Goal: Task Accomplishment & Management: Use online tool/utility

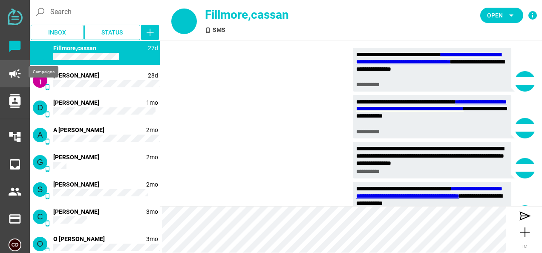
scroll to position [4250, 0]
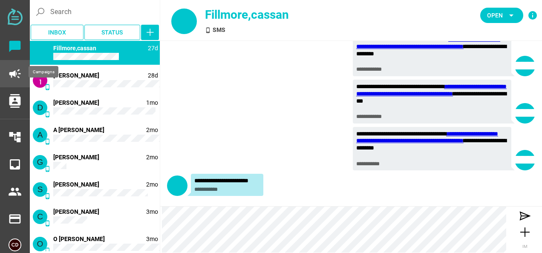
click at [12, 70] on icon "campaign" at bounding box center [15, 74] width 14 height 14
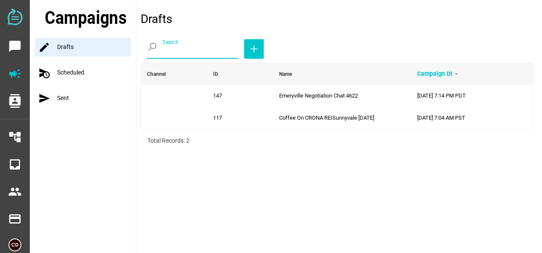
click at [178, 49] on input "Search" at bounding box center [200, 47] width 76 height 24
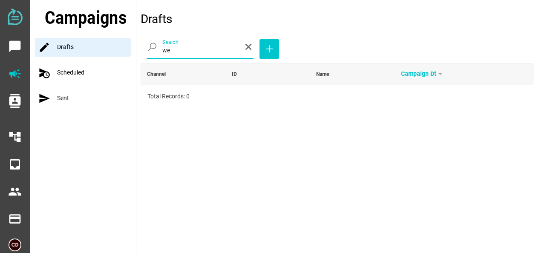
type input "w"
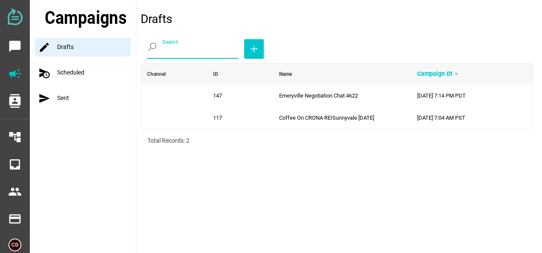
click at [69, 73] on div "schedule_send Scheduled" at bounding box center [85, 72] width 101 height 19
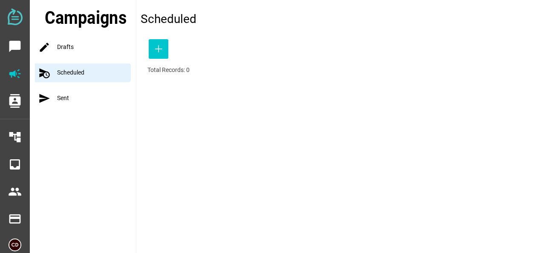
click at [65, 100] on div "send Sent" at bounding box center [85, 98] width 101 height 19
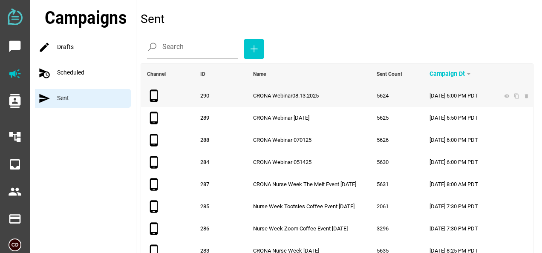
click at [292, 96] on span "CRONA Webinar08.13.2025" at bounding box center [286, 95] width 66 height 6
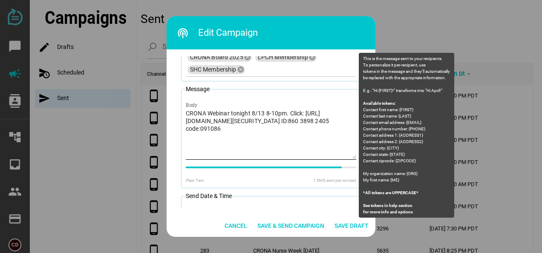
scroll to position [97, 0]
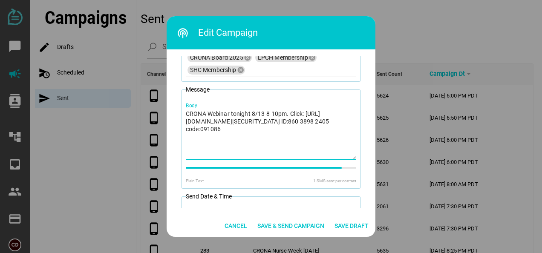
drag, startPoint x: 240, startPoint y: 137, endPoint x: 181, endPoint y: 115, distance: 63.6
click at [181, 115] on fieldset "Message CRONA Webinar tonight 8/13 8-10pm. Click: [URL][DOMAIN_NAME][SECURITY_D…" at bounding box center [271, 136] width 180 height 103
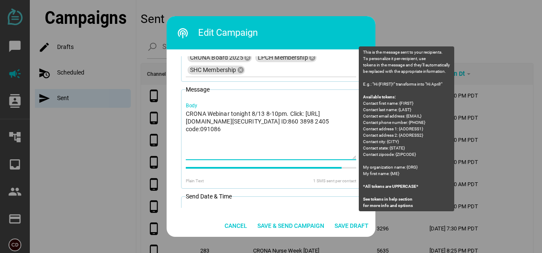
click at [262, 149] on textarea "CRONA Webinar tonight 8/13 8-10pm. Click: [URL][DOMAIN_NAME][SECURITY_DATA] ID:…" at bounding box center [271, 134] width 170 height 50
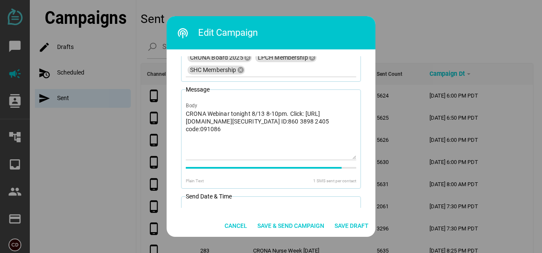
click at [411, 27] on div at bounding box center [271, 126] width 542 height 253
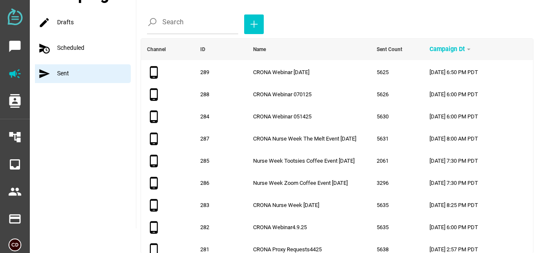
click at [97, 44] on div "schedule_send Scheduled" at bounding box center [85, 48] width 101 height 19
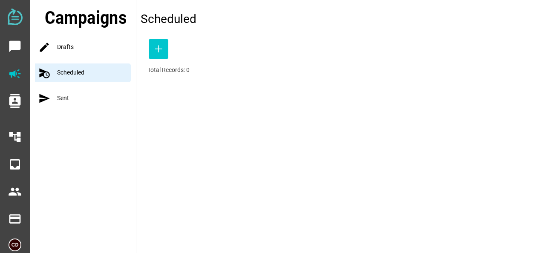
scroll to position [0, 0]
click at [71, 43] on div "mode Drafts" at bounding box center [85, 47] width 101 height 19
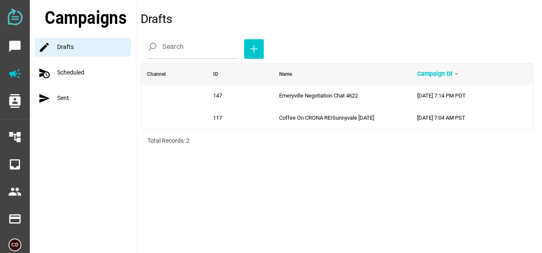
click at [15, 17] on img at bounding box center [15, 17] width 15 height 17
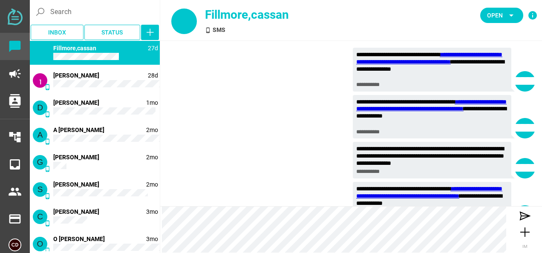
scroll to position [4250, 0]
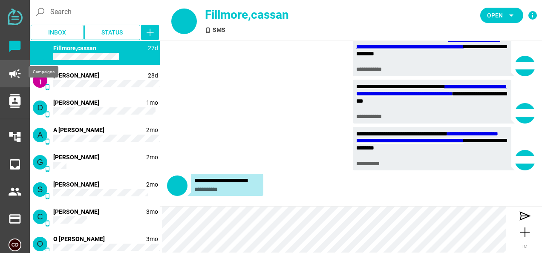
click at [14, 72] on icon "campaign" at bounding box center [15, 74] width 14 height 14
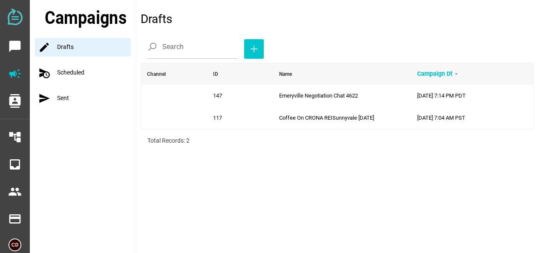
click at [61, 103] on div "send Sent" at bounding box center [85, 98] width 101 height 19
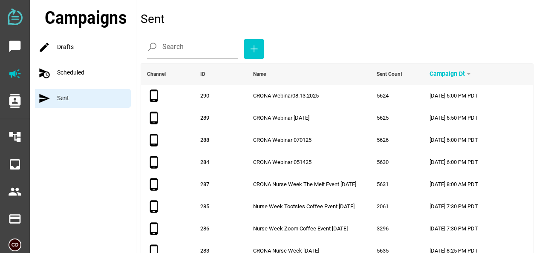
click at [91, 66] on div "schedule_send Scheduled" at bounding box center [85, 72] width 101 height 19
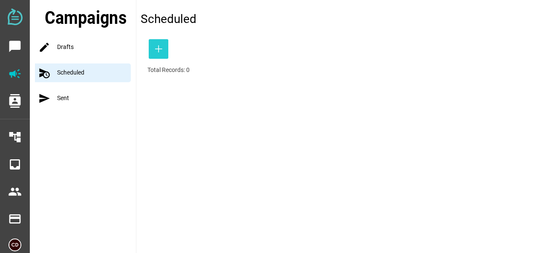
click at [160, 52] on icon "button" at bounding box center [158, 49] width 10 height 10
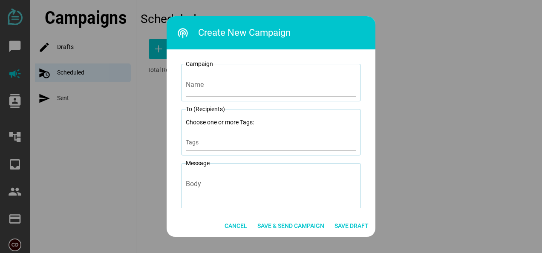
click at [69, 48] on div at bounding box center [271, 126] width 542 height 253
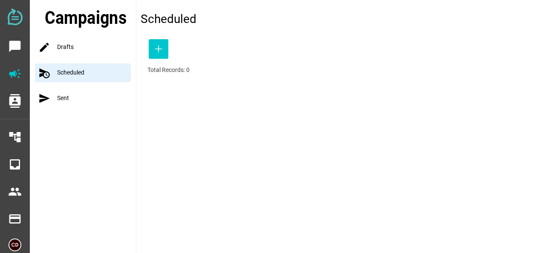
click at [66, 99] on div "send Sent" at bounding box center [85, 98] width 101 height 19
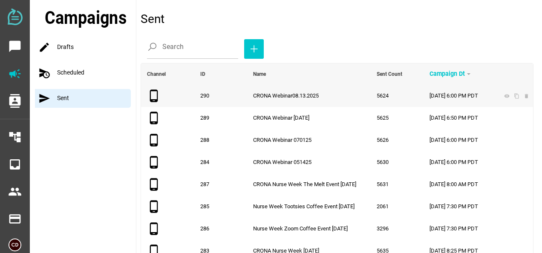
click at [260, 95] on span "CRONA Webinar08.13.2025" at bounding box center [286, 95] width 66 height 6
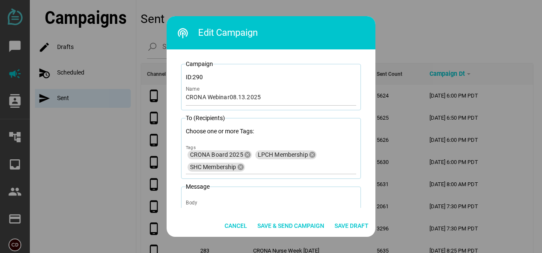
click at [67, 71] on div at bounding box center [271, 126] width 542 height 253
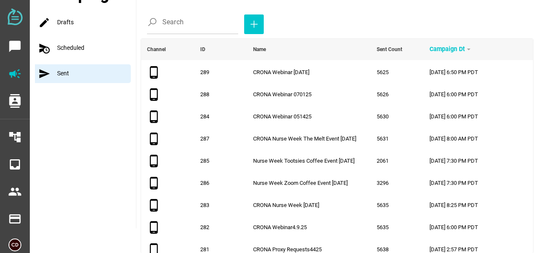
click at [78, 49] on div "schedule_send Scheduled" at bounding box center [85, 48] width 101 height 19
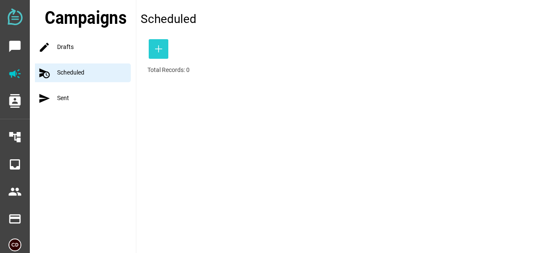
click at [158, 47] on icon "button" at bounding box center [158, 49] width 10 height 10
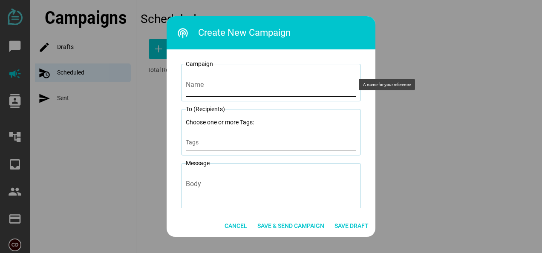
click at [212, 87] on input "Name" at bounding box center [271, 85] width 170 height 24
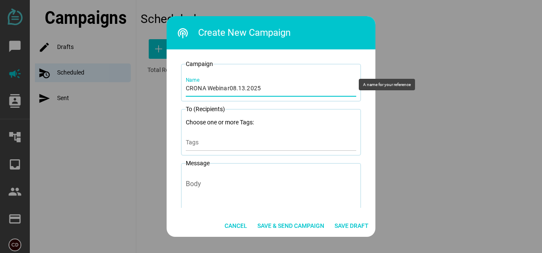
click at [234, 88] on input "CRONA Webinar08.13.2025" at bounding box center [271, 85] width 170 height 24
click at [242, 87] on input "CRONA Webinar09.13.2025" at bounding box center [271, 85] width 170 height 24
click at [236, 88] on input "CRONA Webinar09.10.2025" at bounding box center [271, 85] width 170 height 24
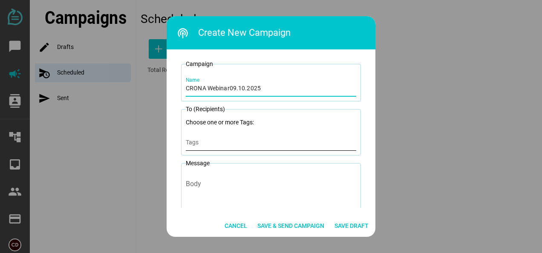
type input "CRONA Webinar09.10.2025"
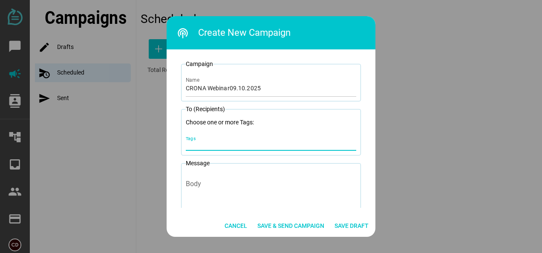
click at [191, 144] on input "Tags" at bounding box center [271, 145] width 170 height 10
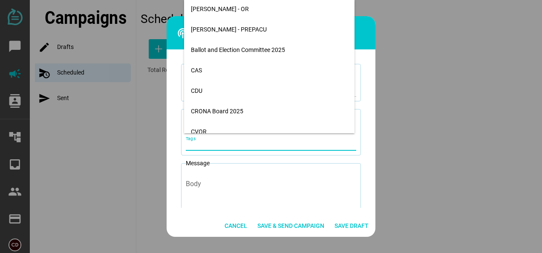
scroll to position [615, 0]
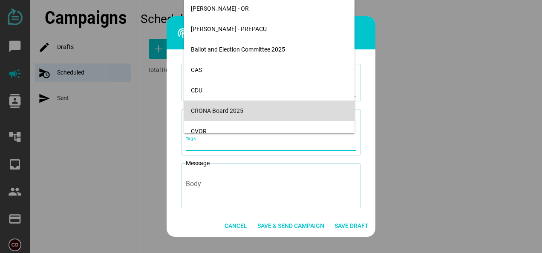
click at [204, 108] on div "CRONA Board 2025" at bounding box center [269, 110] width 157 height 7
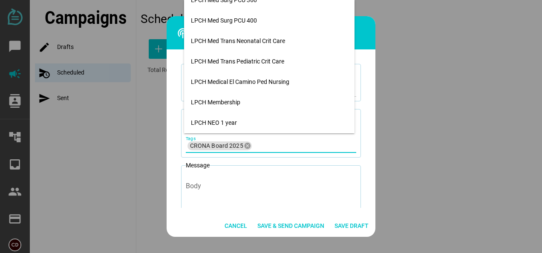
scroll to position [1648, 0]
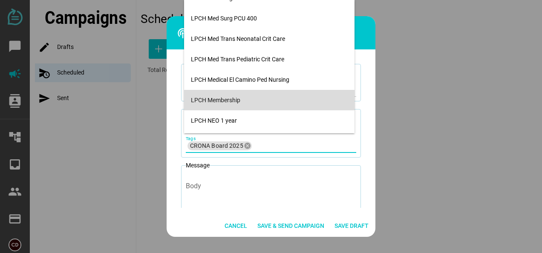
click at [205, 100] on div "LPCH Membership" at bounding box center [269, 100] width 157 height 7
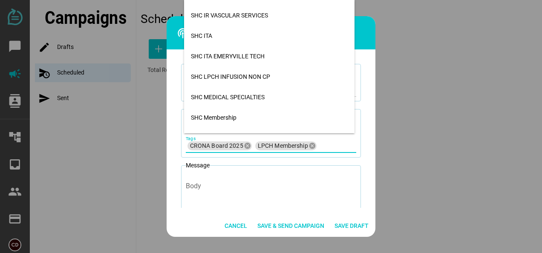
scroll to position [3921, 0]
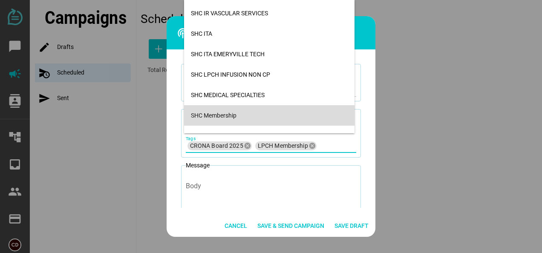
click at [204, 117] on div "SHC Membership" at bounding box center [269, 115] width 157 height 7
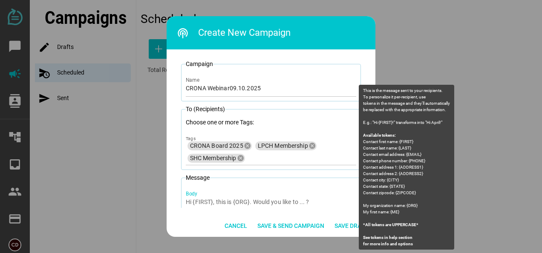
click at [202, 196] on div "Body" at bounding box center [271, 218] width 170 height 62
click at [202, 198] on textarea "Body" at bounding box center [271, 223] width 170 height 50
paste textarea "CRONA Webinar tonight 8/13 8-10pm. Click: [URL][DOMAIN_NAME][SECURITY_DATA] ID:…"
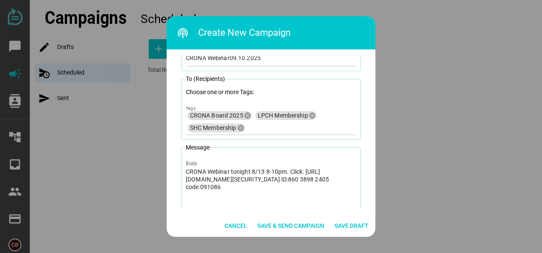
scroll to position [26, 0]
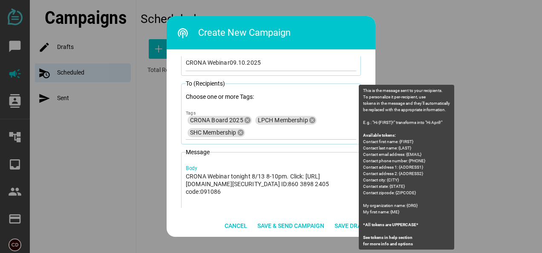
click at [253, 175] on textarea "CRONA Webinar tonight 8/13 8-10pm. Click: [URL][DOMAIN_NAME][SECURITY_DATA] ID:…" at bounding box center [271, 197] width 170 height 50
click at [261, 175] on textarea "CRONA Webinar tonight 9/13 8-10pm. Click: [URL][DOMAIN_NAME][SECURITY_DATA] ID:…" at bounding box center [271, 197] width 170 height 50
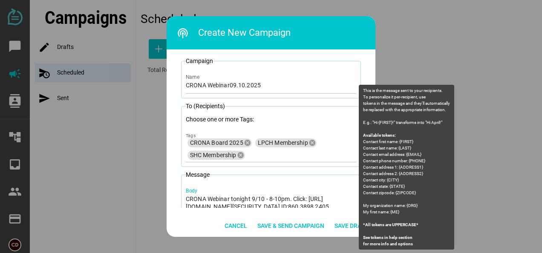
scroll to position [0, 0]
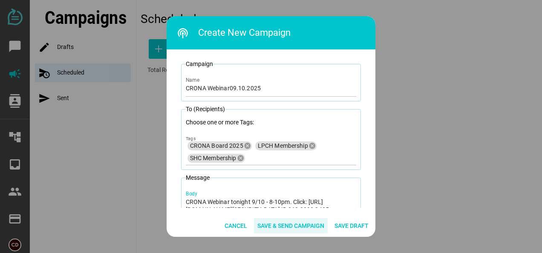
type textarea "CRONA Webinar tonight 9/10 - 8-10pm. Click: [URL][DOMAIN_NAME][SECURITY_DATA] I…"
drag, startPoint x: 296, startPoint y: 226, endPoint x: 276, endPoint y: 224, distance: 20.1
click at [276, 224] on span "Save & Send Campaign" at bounding box center [290, 226] width 67 height 10
drag, startPoint x: 296, startPoint y: 226, endPoint x: 508, endPoint y: 215, distance: 212.3
click at [508, 215] on div at bounding box center [271, 126] width 542 height 253
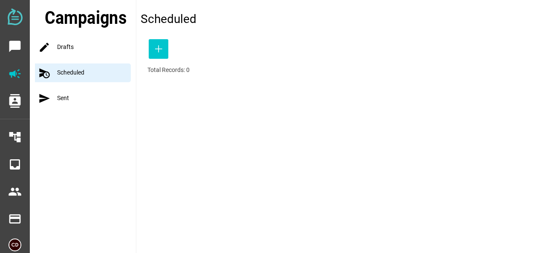
click at [66, 49] on div "mode Drafts" at bounding box center [85, 47] width 101 height 19
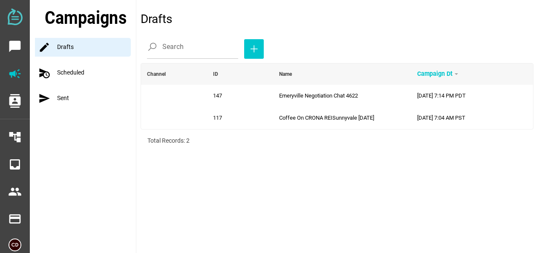
click at [67, 72] on div "schedule_send Scheduled" at bounding box center [85, 72] width 101 height 19
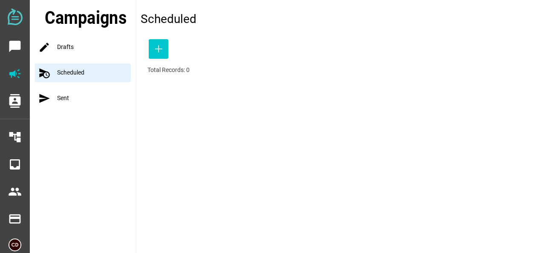
click at [65, 97] on div "send Sent" at bounding box center [85, 98] width 101 height 19
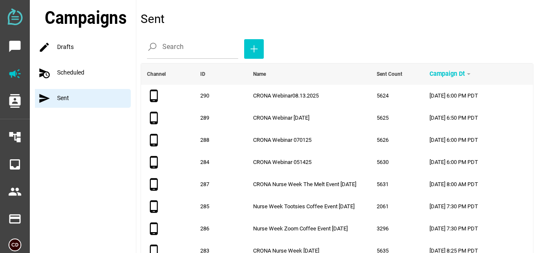
click at [68, 49] on div "mode Drafts" at bounding box center [85, 47] width 101 height 19
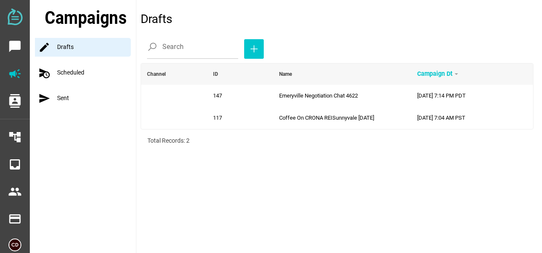
click at [69, 75] on div "schedule_send Scheduled" at bounding box center [85, 72] width 101 height 19
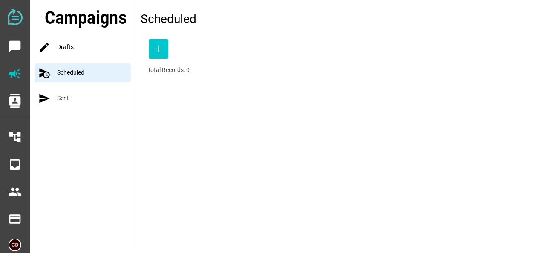
click at [68, 45] on div "mode Drafts" at bounding box center [85, 47] width 101 height 19
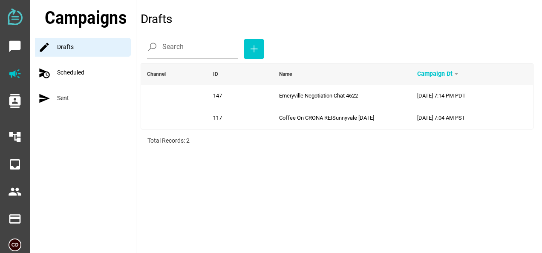
click at [75, 74] on div "schedule_send Scheduled" at bounding box center [85, 72] width 101 height 19
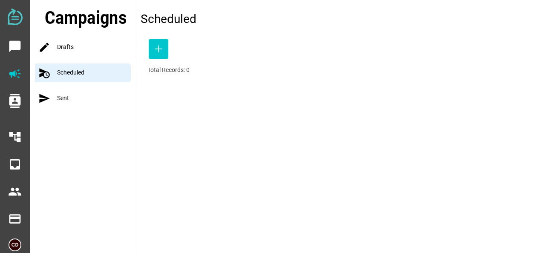
click at [66, 99] on div "send Sent" at bounding box center [85, 98] width 101 height 19
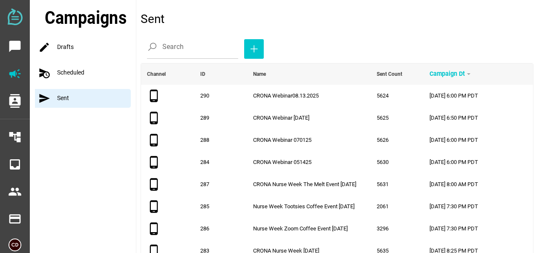
click at [409, 26] on p "Sent" at bounding box center [337, 19] width 393 height 18
click at [70, 71] on div "schedule_send Scheduled" at bounding box center [85, 72] width 101 height 19
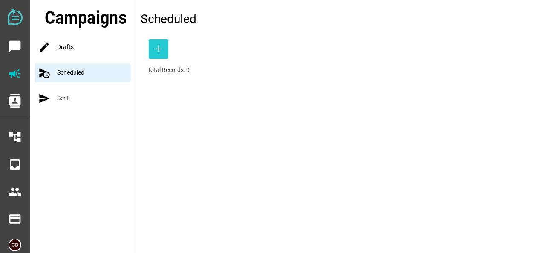
click at [159, 48] on icon "button" at bounding box center [158, 49] width 10 height 10
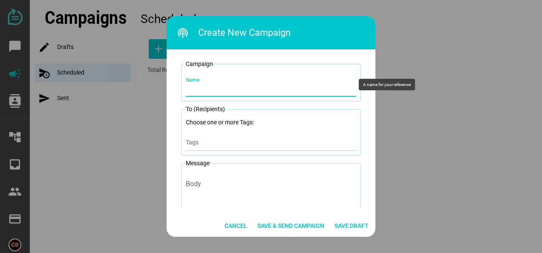
click at [214, 81] on input "Name" at bounding box center [271, 85] width 170 height 24
type input "CRONA Webinar09.10.2025"
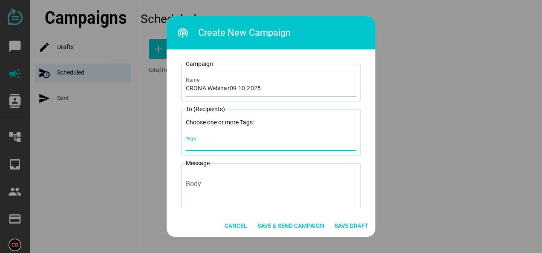
click at [199, 140] on input "Tags" at bounding box center [271, 145] width 170 height 10
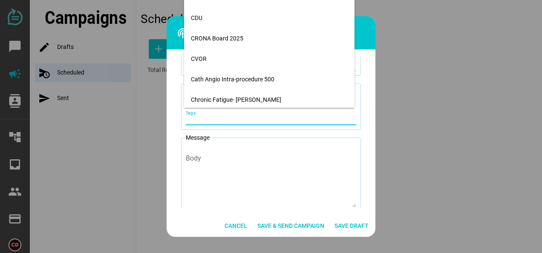
scroll to position [687, 0]
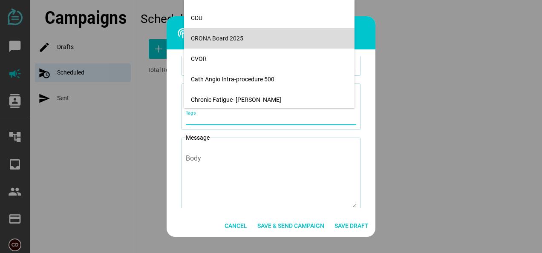
click at [222, 34] on div "CRONA Board 2025" at bounding box center [269, 39] width 157 height 14
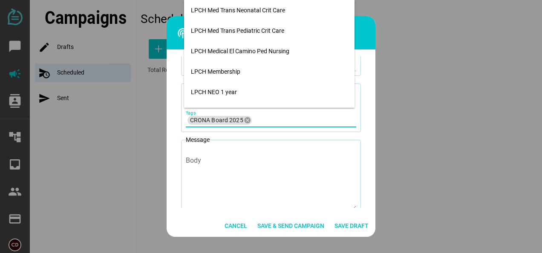
scroll to position [1677, 0]
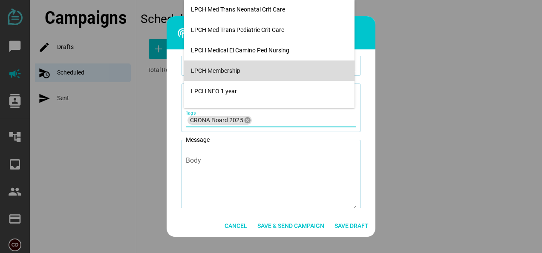
click at [222, 70] on div "LPCH Membership" at bounding box center [269, 70] width 157 height 7
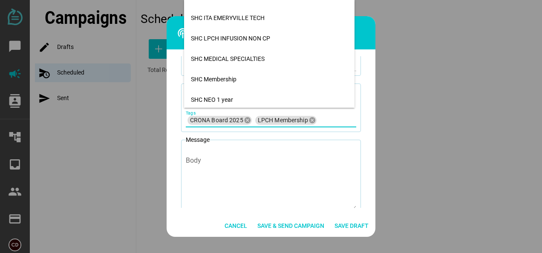
scroll to position [3959, 0]
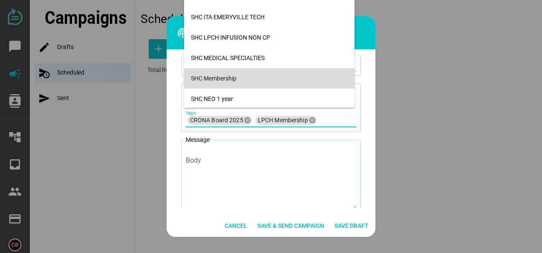
click at [222, 78] on div "SHC Membership" at bounding box center [269, 78] width 157 height 7
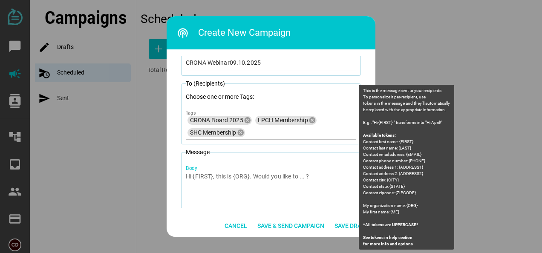
click at [204, 172] on textarea "Body" at bounding box center [271, 197] width 170 height 50
paste textarea "CRONA Webinar tonight 8/13 8-10pm. Click: [URL][DOMAIN_NAME][SECURITY_DATA] ID:…"
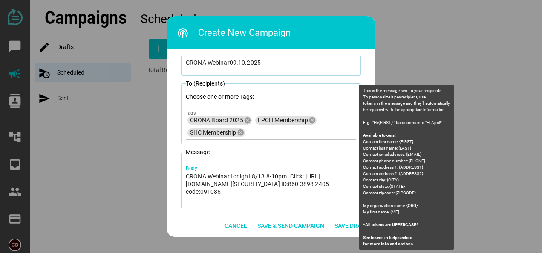
click at [252, 175] on textarea "CRONA Webinar tonight 8/13 8-10pm. Click: [URL][DOMAIN_NAME][SECURITY_DATA] ID:…" at bounding box center [271, 197] width 170 height 50
click at [261, 175] on textarea "CRONA Webinar tonight 9/13 8-10pm. Click: [URL][DOMAIN_NAME][SECURITY_DATA] ID:…" at bounding box center [271, 197] width 170 height 50
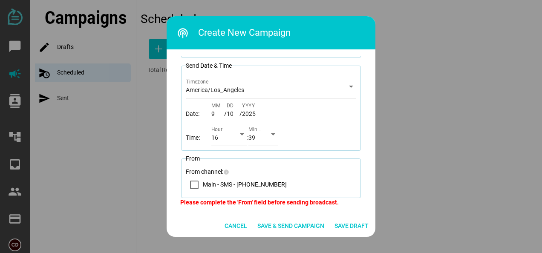
scroll to position [224, 0]
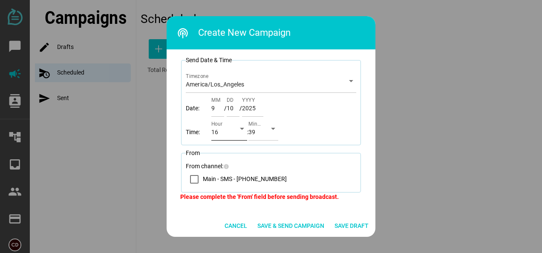
type textarea "CRONA Webinar tonight 9/10 8-10pm. Click: [URL][DOMAIN_NAME][SECURITY_DATA] ID:…"
click at [242, 131] on icon "arrow_drop_down" at bounding box center [242, 128] width 10 height 10
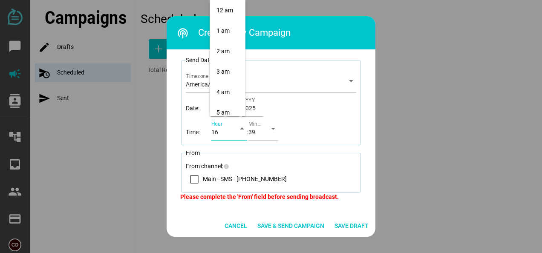
scroll to position [327, 0]
click at [229, 54] on div "6 pm" at bounding box center [227, 51] width 22 height 7
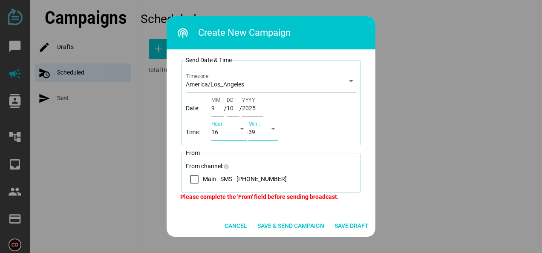
click at [275, 129] on icon "arrow_drop_down" at bounding box center [273, 128] width 10 height 10
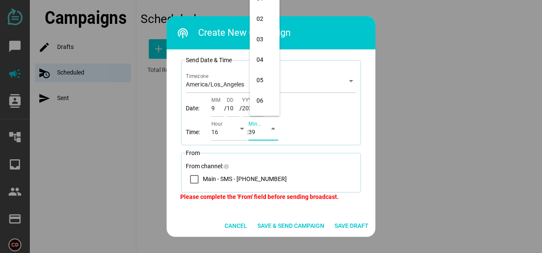
scroll to position [0, 0]
click at [262, 10] on div "00" at bounding box center [264, 10] width 16 height 7
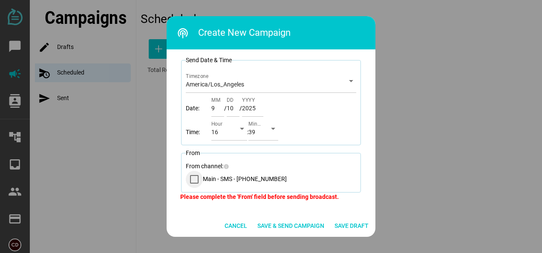
click at [192, 180] on icon "Main - SMS - (888) 855-7160" at bounding box center [194, 179] width 7 height 7
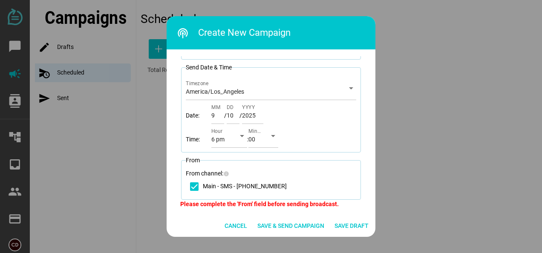
scroll to position [226, 0]
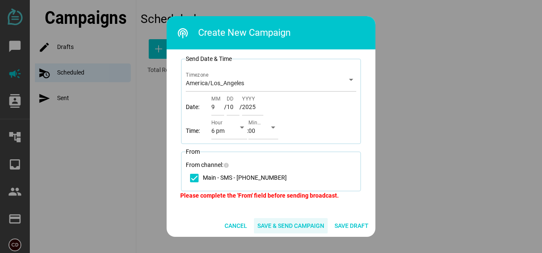
click at [293, 227] on span "Save & Send Campaign" at bounding box center [290, 226] width 67 height 10
